Goal: Information Seeking & Learning: Stay updated

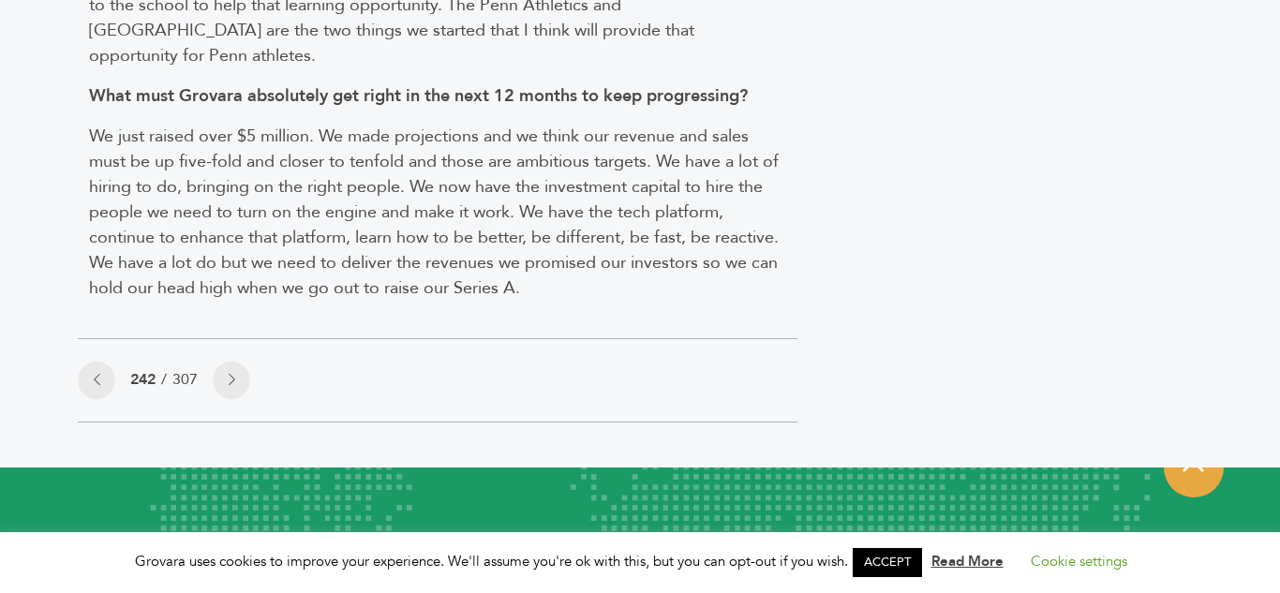
scroll to position [2710, 0]
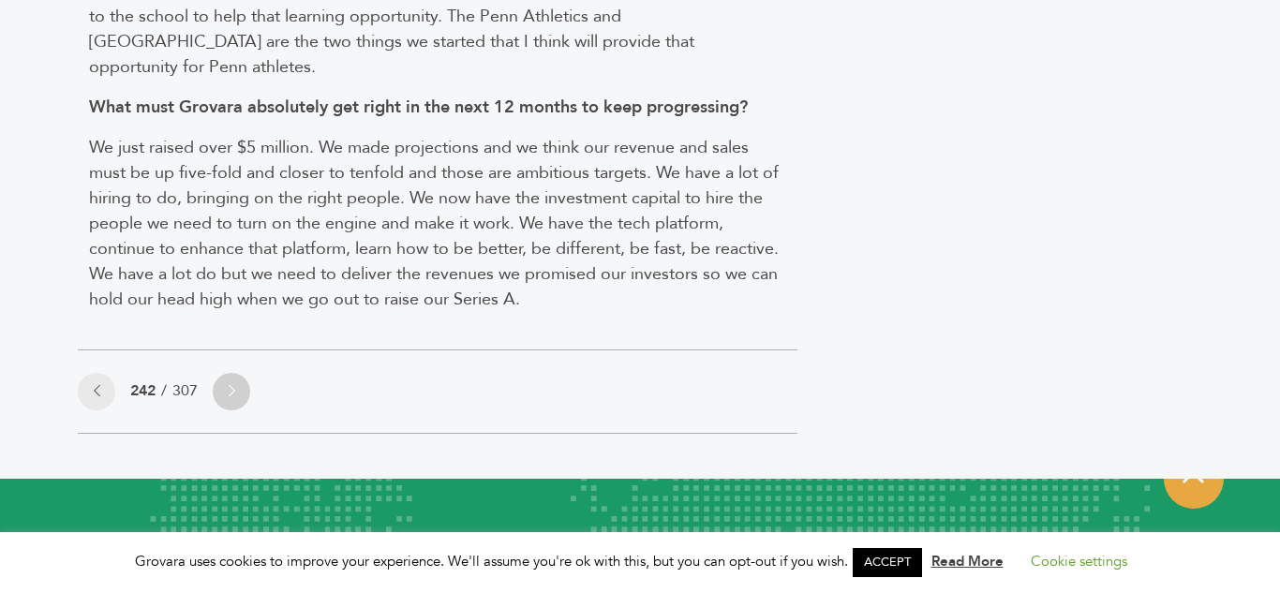
click at [237, 373] on link at bounding box center [231, 391] width 37 height 37
click at [239, 373] on link at bounding box center [231, 391] width 37 height 37
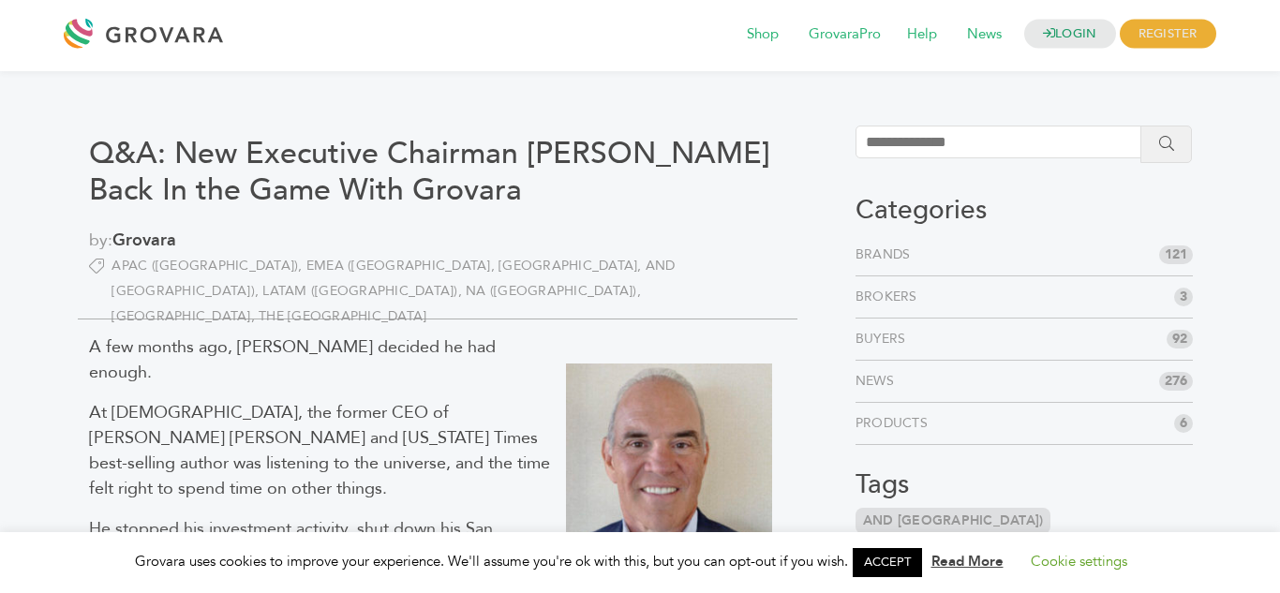
scroll to position [0, 0]
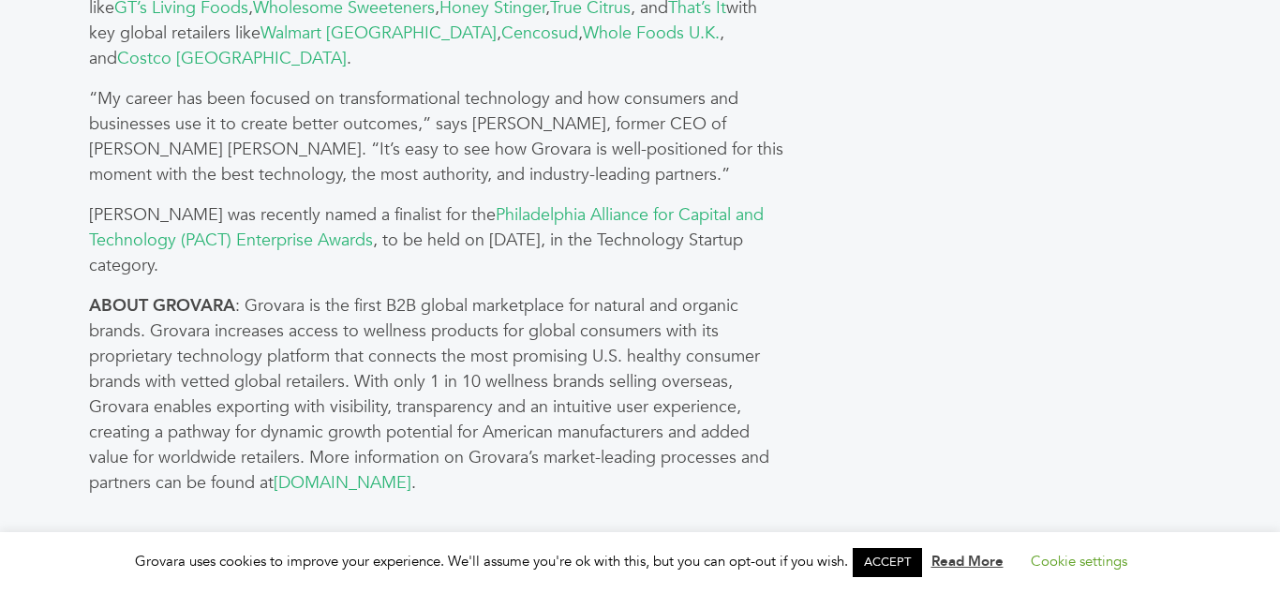
scroll to position [1853, 0]
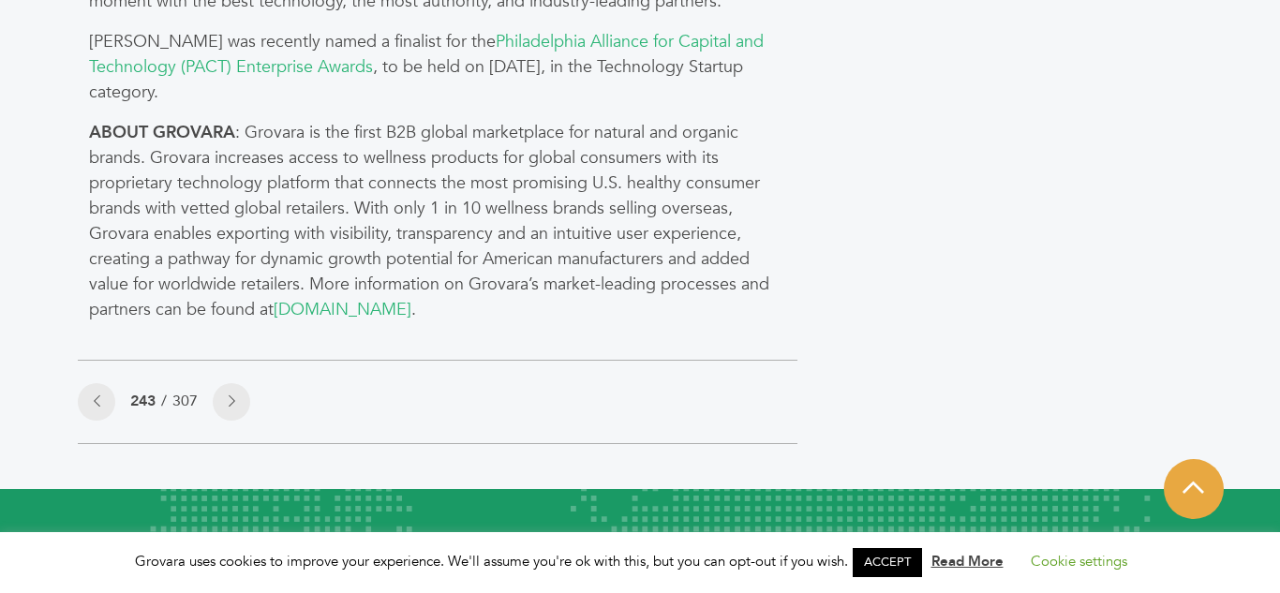
scroll to position [2027, 0]
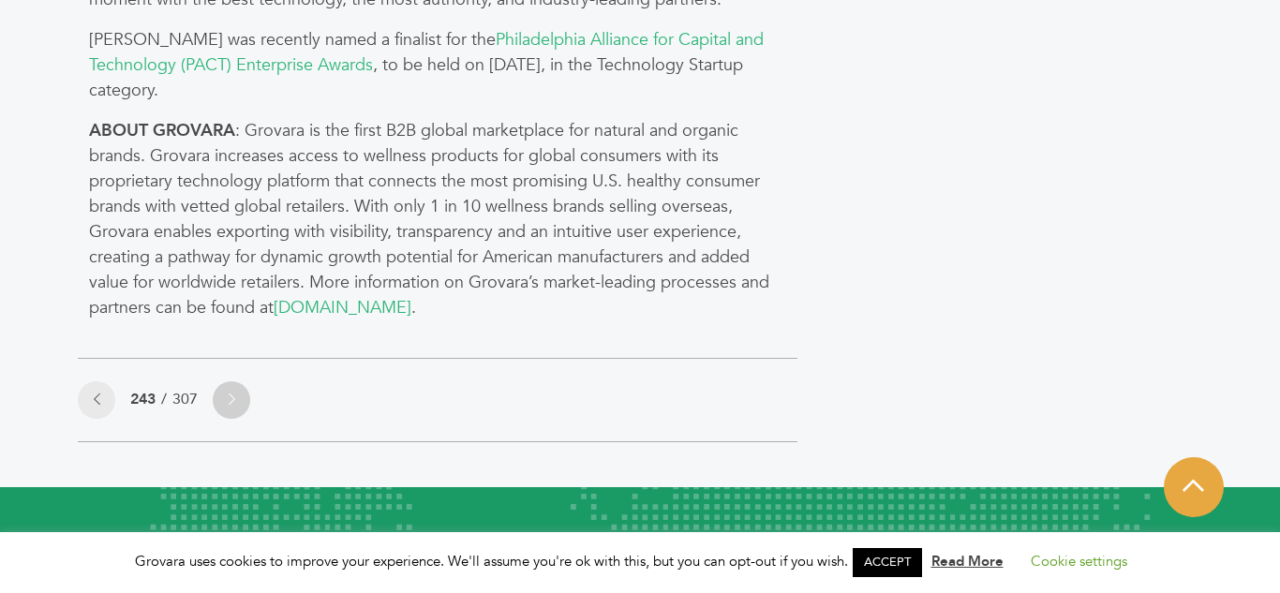
click at [228, 382] on link at bounding box center [231, 400] width 37 height 37
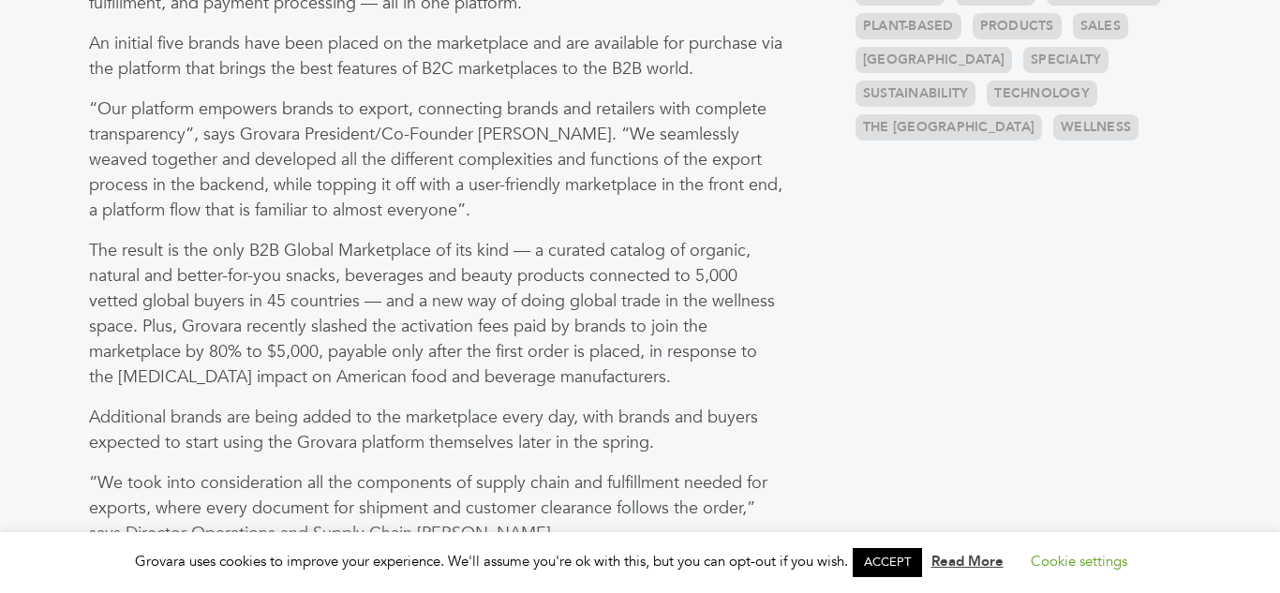
scroll to position [1049, 0]
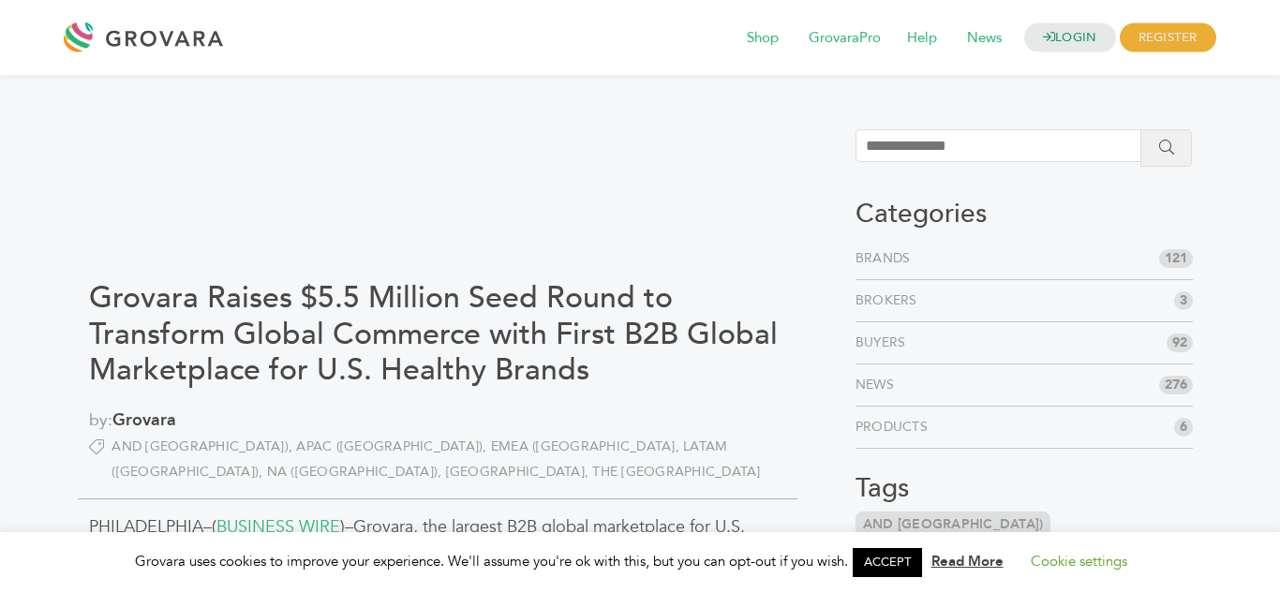
scroll to position [2027, 0]
